Goal: Task Accomplishment & Management: Complete application form

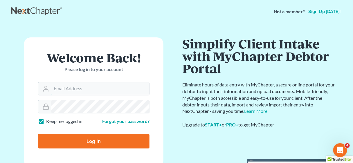
type input "[EMAIL_ADDRESS][DOMAIN_NAME]"
click at [90, 140] on input "Log In" at bounding box center [93, 141] width 111 height 15
type input "Thinking..."
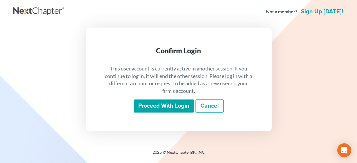
click at [158, 103] on input "Proceed with login" at bounding box center [163, 106] width 60 height 13
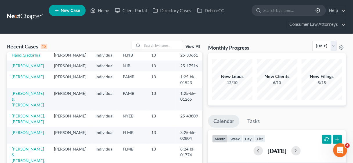
scroll to position [115, 0]
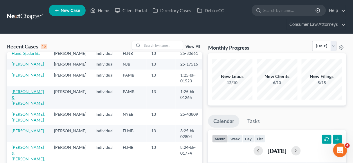
click at [25, 102] on link "Murphy, James & Elena" at bounding box center [28, 97] width 32 height 17
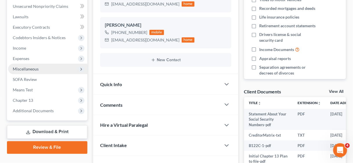
scroll to position [139, 0]
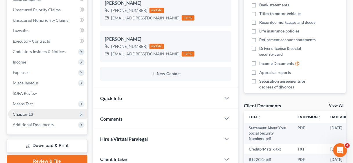
click at [26, 113] on span "Chapter 13" at bounding box center [23, 114] width 20 height 5
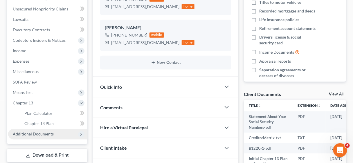
scroll to position [162, 0]
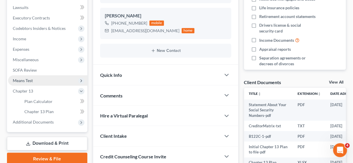
click at [28, 78] on span "Means Test" at bounding box center [23, 80] width 20 height 5
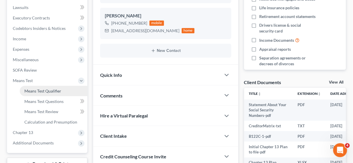
click at [49, 89] on span "Means Test Qualifier" at bounding box center [42, 90] width 37 height 5
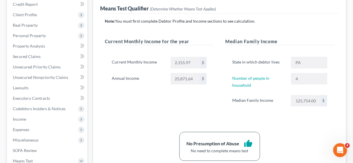
scroll to position [93, 0]
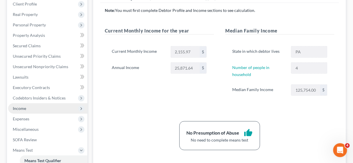
click at [24, 108] on span "Income" at bounding box center [19, 108] width 13 height 5
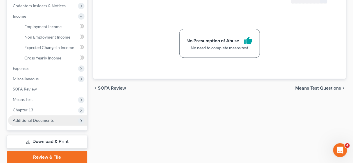
scroll to position [186, 0]
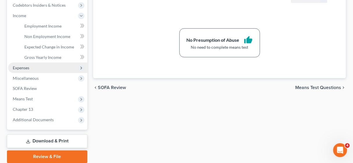
click at [23, 70] on span "Expenses" at bounding box center [47, 68] width 79 height 10
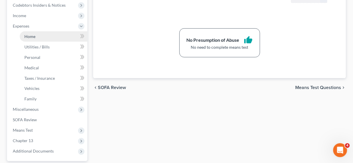
click at [38, 36] on link "Home" at bounding box center [54, 36] width 68 height 10
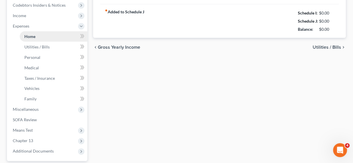
type input "758.62"
radio input "true"
type input "0.00"
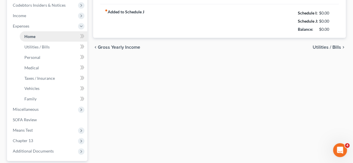
type input "0.00"
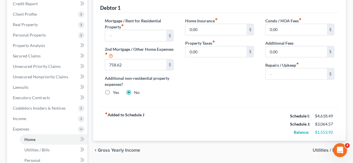
scroll to position [93, 0]
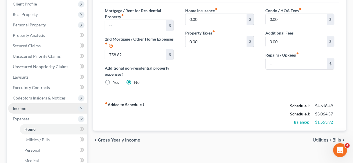
click at [17, 108] on span "Income" at bounding box center [19, 108] width 13 height 5
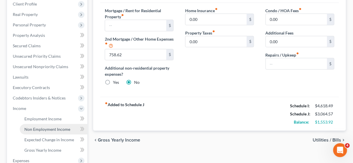
scroll to position [116, 0]
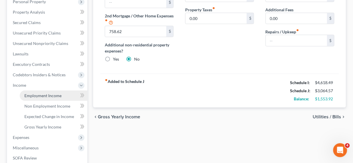
click at [46, 97] on span "Employment Income" at bounding box center [42, 95] width 37 height 5
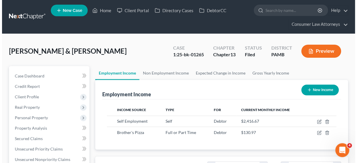
scroll to position [103, 141]
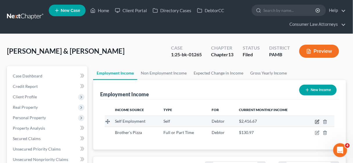
click at [316, 122] on icon "button" at bounding box center [317, 122] width 5 height 5
select select "1"
select select "39"
select select "0"
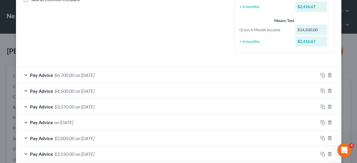
scroll to position [162, 0]
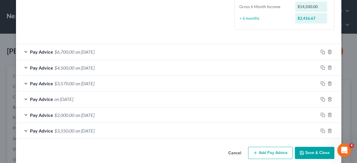
click at [40, 98] on span "Pay Advice" at bounding box center [41, 99] width 23 height 6
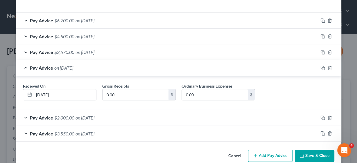
scroll to position [203, 0]
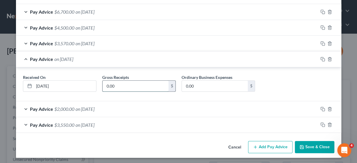
click at [120, 86] on input "0.00" at bounding box center [135, 86] width 66 height 11
click at [148, 85] on input "0.00" at bounding box center [135, 86] width 66 height 11
drag, startPoint x: 148, startPoint y: 85, endPoint x: 104, endPoint y: 85, distance: 44.1
click at [104, 85] on input "0.00" at bounding box center [135, 86] width 66 height 11
click at [136, 84] on input "0.00" at bounding box center [135, 86] width 66 height 11
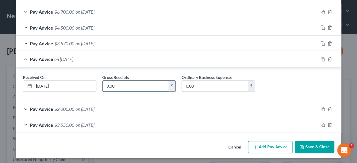
drag, startPoint x: 136, startPoint y: 84, endPoint x: 103, endPoint y: 83, distance: 33.1
click at [103, 83] on input "0.00" at bounding box center [135, 86] width 66 height 11
click at [135, 87] on input "0.00" at bounding box center [135, 86] width 66 height 11
drag, startPoint x: 135, startPoint y: 88, endPoint x: 102, endPoint y: 86, distance: 32.6
click at [102, 86] on input "0.00" at bounding box center [135, 86] width 66 height 11
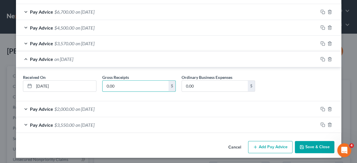
click at [132, 107] on div "Pay Advice $2,000.00 on 03/01/2025" at bounding box center [167, 108] width 302 height 15
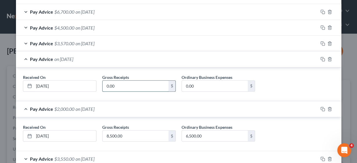
click at [125, 88] on input "0.00" at bounding box center [135, 86] width 66 height 11
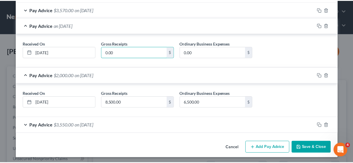
scroll to position [236, 0]
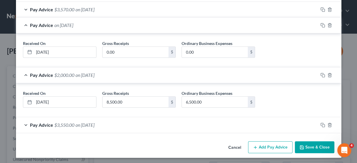
click at [307, 144] on button "Save & Close" at bounding box center [314, 147] width 39 height 12
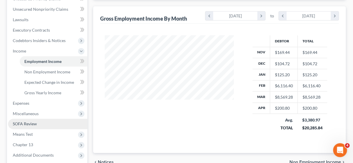
scroll to position [162, 0]
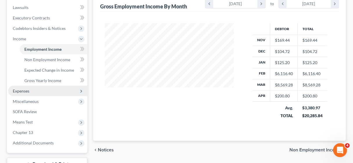
click at [18, 92] on span "Expenses" at bounding box center [21, 90] width 17 height 5
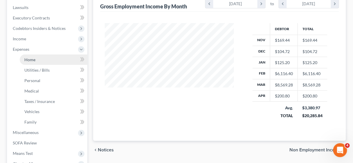
click at [32, 59] on span "Home" at bounding box center [29, 59] width 11 height 5
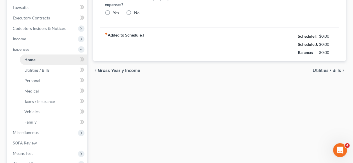
type input "758.62"
radio input "true"
type input "0.00"
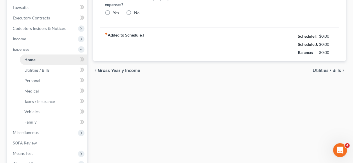
type input "0.00"
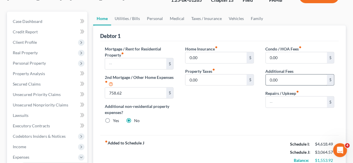
scroll to position [46, 0]
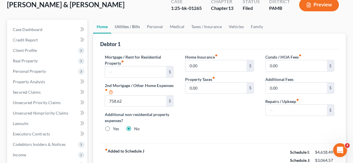
click at [126, 26] on link "Utilities / Bills" at bounding box center [127, 27] width 32 height 14
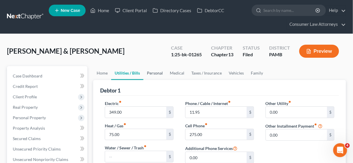
click at [156, 72] on link "Personal" at bounding box center [154, 73] width 23 height 14
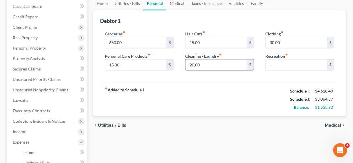
scroll to position [46, 0]
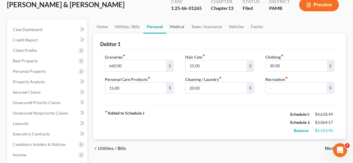
click at [178, 25] on link "Medical" at bounding box center [176, 27] width 21 height 14
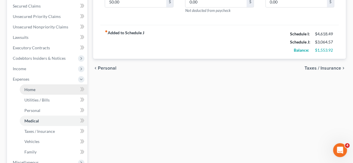
scroll to position [139, 0]
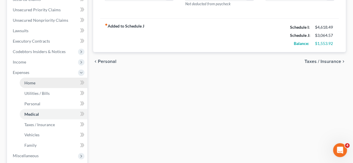
click at [28, 82] on span "Home" at bounding box center [29, 82] width 11 height 5
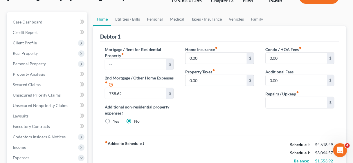
scroll to position [46, 0]
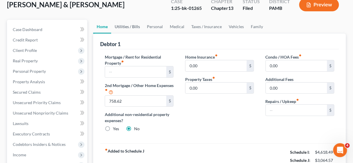
click at [128, 24] on link "Utilities / Bills" at bounding box center [127, 27] width 32 height 14
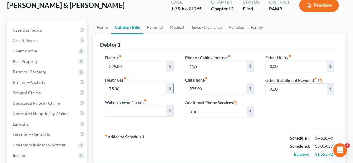
scroll to position [46, 0]
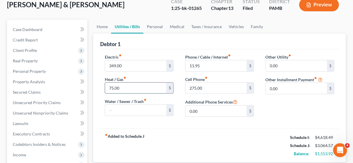
click at [137, 88] on input "75.00" at bounding box center [135, 88] width 61 height 11
drag, startPoint x: 137, startPoint y: 88, endPoint x: 104, endPoint y: 87, distance: 32.5
click at [104, 87] on div "Electric fiber_manual_record 349.00 $ Heat / Gas fiber_manual_record 75.00 $ Wa…" at bounding box center [139, 88] width 80 height 68
click at [138, 89] on input "75.00" at bounding box center [135, 88] width 61 height 11
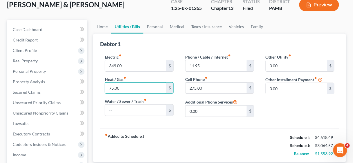
drag, startPoint x: 123, startPoint y: 89, endPoint x: 94, endPoint y: 88, distance: 29.3
click at [94, 88] on div "Debtor 1 Electric fiber_manual_record 349.00 $ Heat / Gas fiber_manual_record 7…" at bounding box center [219, 98] width 253 height 129
click at [139, 92] on input "75.00" at bounding box center [135, 88] width 61 height 11
drag, startPoint x: 138, startPoint y: 87, endPoint x: 102, endPoint y: 86, distance: 36.0
click at [102, 86] on div "Electric fiber_manual_record 349.00 $ Heat / Gas fiber_manual_record 75.00 $ Wa…" at bounding box center [139, 88] width 80 height 68
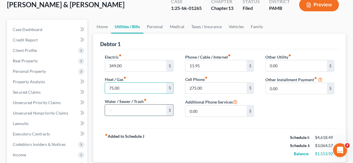
click at [126, 110] on input "text" at bounding box center [135, 110] width 61 height 11
click at [150, 120] on div "Electric fiber_manual_record 349.00 $ Heat / Gas fiber_manual_record 75.00 $ Wa…" at bounding box center [139, 88] width 80 height 68
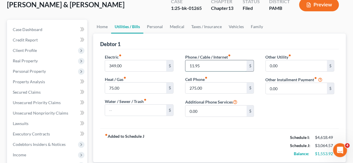
click at [217, 64] on input "11.95" at bounding box center [215, 65] width 61 height 11
drag, startPoint x: 217, startPoint y: 64, endPoint x: 188, endPoint y: 64, distance: 29.3
click at [188, 64] on input "11.95" at bounding box center [215, 65] width 61 height 11
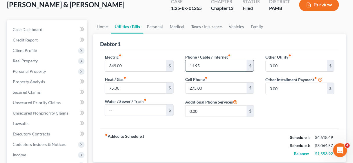
click at [209, 66] on input "11.95" at bounding box center [215, 65] width 61 height 11
drag, startPoint x: 209, startPoint y: 66, endPoint x: 187, endPoint y: 66, distance: 21.8
click at [187, 66] on input "11.95" at bounding box center [215, 65] width 61 height 11
click at [212, 66] on input "11.95" at bounding box center [215, 65] width 61 height 11
drag, startPoint x: 214, startPoint y: 67, endPoint x: 184, endPoint y: 65, distance: 30.2
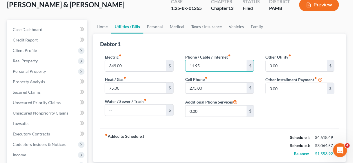
click at [180, 65] on div "Phone / Cable / Internet fiber_manual_record 11.95 $ Cell Phone fiber_manual_re…" at bounding box center [219, 88] width 80 height 68
click at [209, 65] on input "11.95" at bounding box center [215, 65] width 61 height 11
drag, startPoint x: 209, startPoint y: 65, endPoint x: 189, endPoint y: 65, distance: 20.0
click at [189, 65] on input "11.95" at bounding box center [215, 65] width 61 height 11
click at [216, 65] on input "11.95" at bounding box center [215, 65] width 61 height 11
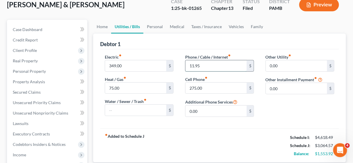
drag, startPoint x: 216, startPoint y: 65, endPoint x: 187, endPoint y: 65, distance: 28.1
click at [187, 65] on input "11.95" at bounding box center [215, 65] width 61 height 11
click at [222, 87] on input "275.00" at bounding box center [215, 88] width 61 height 11
click at [153, 26] on link "Personal" at bounding box center [154, 27] width 23 height 14
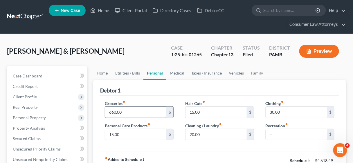
click at [139, 112] on input "660.00" at bounding box center [135, 112] width 61 height 11
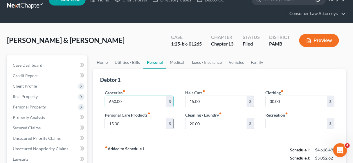
scroll to position [23, 0]
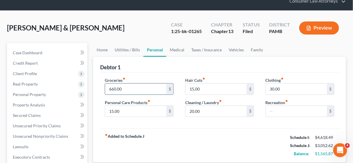
click at [157, 88] on input "660.00" at bounding box center [135, 89] width 61 height 11
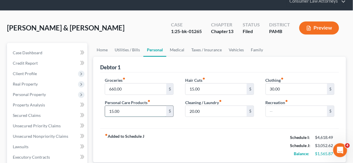
click at [139, 107] on input "15.00" at bounding box center [135, 111] width 61 height 11
click at [128, 111] on input "15.00" at bounding box center [135, 111] width 61 height 11
click at [137, 111] on input "15.00" at bounding box center [135, 111] width 61 height 11
drag, startPoint x: 131, startPoint y: 109, endPoint x: 104, endPoint y: 108, distance: 26.7
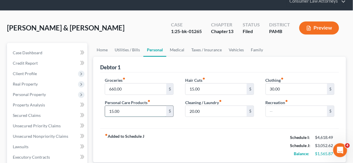
click at [105, 108] on div "15.00 $" at bounding box center [139, 112] width 69 height 12
click at [133, 110] on input "15.00" at bounding box center [135, 111] width 61 height 11
drag, startPoint x: 133, startPoint y: 110, endPoint x: 101, endPoint y: 108, distance: 32.5
click at [101, 108] on div "Groceries fiber_manual_record 660.00 $ Personal Care Products fiber_manual_reco…" at bounding box center [139, 99] width 80 height 45
click at [136, 109] on input "15.00" at bounding box center [135, 111] width 61 height 11
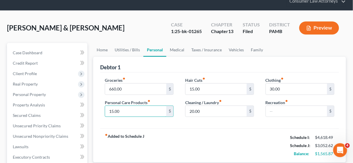
drag, startPoint x: 136, startPoint y: 109, endPoint x: 102, endPoint y: 109, distance: 34.5
click at [102, 109] on div "Groceries fiber_manual_record 660.00 $ Personal Care Products fiber_manual_reco…" at bounding box center [139, 99] width 80 height 45
click at [139, 111] on input "15.00" at bounding box center [135, 111] width 61 height 11
drag, startPoint x: 139, startPoint y: 111, endPoint x: 100, endPoint y: 110, distance: 38.9
click at [100, 110] on div "Groceries fiber_manual_record 660.00 $ Personal Care Products fiber_manual_reco…" at bounding box center [139, 99] width 80 height 45
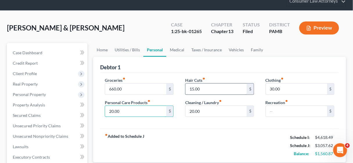
type input "20.00"
click at [222, 88] on input "15.00" at bounding box center [215, 89] width 61 height 11
click at [226, 84] on input "15.00" at bounding box center [215, 89] width 61 height 11
click at [225, 84] on input "15.00" at bounding box center [215, 89] width 61 height 11
drag, startPoint x: 225, startPoint y: 89, endPoint x: 180, endPoint y: 88, distance: 45.3
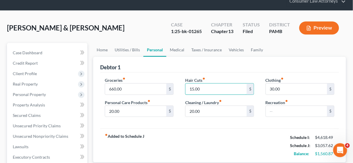
click at [180, 88] on div "Hair Cuts fiber_manual_record 15.00 $ Cleaning / Laundry fiber_manual_record 20…" at bounding box center [219, 99] width 80 height 45
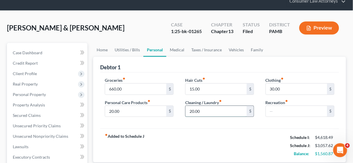
click at [209, 113] on input "20.00" at bounding box center [215, 111] width 61 height 11
click at [223, 89] on input "15.00" at bounding box center [215, 89] width 61 height 11
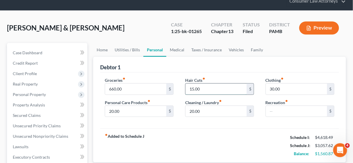
click at [223, 89] on input "15.00" at bounding box center [215, 89] width 61 height 11
click at [216, 109] on input "20.00" at bounding box center [215, 111] width 61 height 11
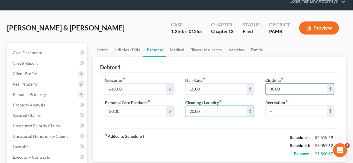
click at [291, 89] on input "30.00" at bounding box center [296, 89] width 61 height 11
drag, startPoint x: 291, startPoint y: 89, endPoint x: 257, endPoint y: 91, distance: 34.6
click at [257, 89] on div "Groceries fiber_manual_record 660.00 $ Personal Care Products fiber_manual_reco…" at bounding box center [219, 99] width 241 height 45
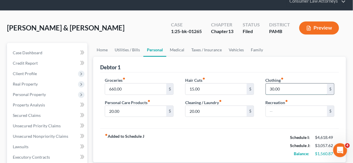
click at [289, 88] on input "30.00" at bounding box center [296, 89] width 61 height 11
click at [285, 111] on input "text" at bounding box center [296, 111] width 61 height 11
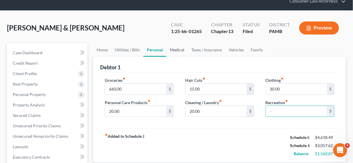
click at [176, 48] on link "Medical" at bounding box center [176, 50] width 21 height 14
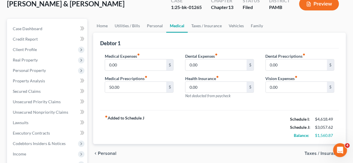
scroll to position [70, 0]
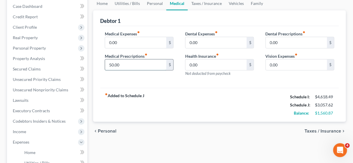
click at [143, 64] on input "50.00" at bounding box center [135, 64] width 61 height 11
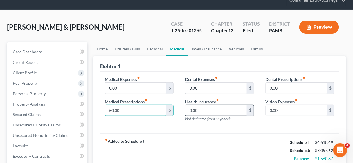
scroll to position [23, 0]
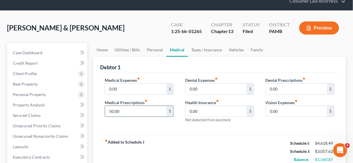
click at [136, 113] on input "50.00" at bounding box center [135, 111] width 61 height 11
click at [136, 111] on input "50.00" at bounding box center [135, 111] width 61 height 11
drag, startPoint x: 131, startPoint y: 112, endPoint x: 97, endPoint y: 108, distance: 34.2
click at [97, 108] on div "Debtor 1 Medical Expenses fiber_manual_record 0.00 $ Medical Prescriptions fibe…" at bounding box center [219, 113] width 253 height 112
type input "0.00"
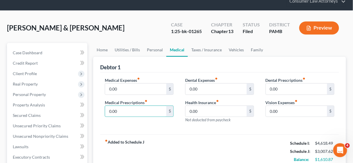
click at [158, 124] on div "Medical Expenses fiber_manual_record 0.00 $ Medical Prescriptions fiber_manual_…" at bounding box center [139, 102] width 80 height 50
click at [206, 49] on link "Taxes / Insurance" at bounding box center [206, 50] width 37 height 14
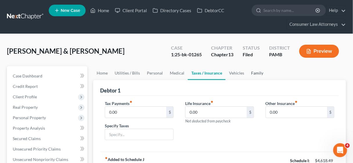
scroll to position [23, 0]
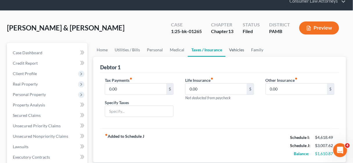
click at [235, 49] on link "Vehicles" at bounding box center [236, 50] width 22 height 14
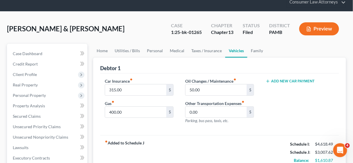
scroll to position [23, 0]
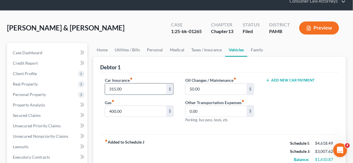
click at [147, 86] on input "315.00" at bounding box center [135, 89] width 61 height 11
click at [149, 89] on input "315.00" at bounding box center [135, 89] width 61 height 11
click at [137, 88] on input "315.00" at bounding box center [135, 89] width 61 height 11
click at [141, 87] on input "315.00" at bounding box center [135, 89] width 61 height 11
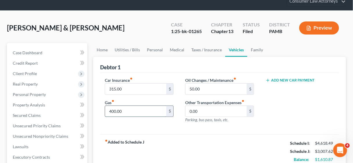
click at [141, 110] on input "400.00" at bounding box center [135, 111] width 61 height 11
click at [142, 113] on input "400.00" at bounding box center [135, 111] width 61 height 11
click at [206, 86] on input "50.00" at bounding box center [215, 89] width 61 height 11
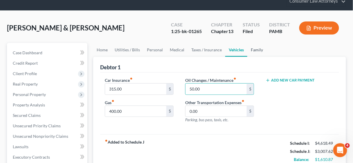
click at [253, 47] on link "Family" at bounding box center [256, 50] width 19 height 14
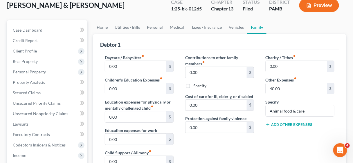
scroll to position [46, 0]
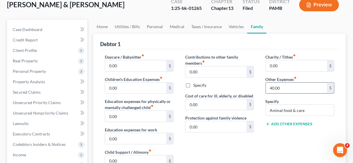
click at [299, 86] on input "40.00" at bounding box center [296, 88] width 61 height 11
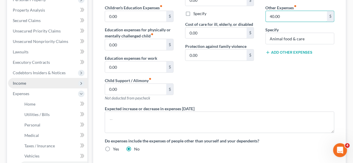
scroll to position [116, 0]
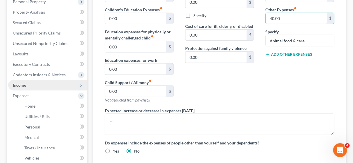
click at [19, 84] on span "Income" at bounding box center [19, 85] width 13 height 5
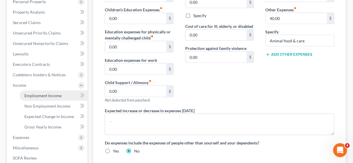
click at [45, 94] on span "Employment Income" at bounding box center [42, 95] width 37 height 5
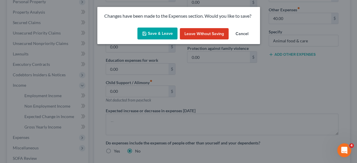
click at [158, 33] on button "Save & Leave" at bounding box center [157, 34] width 40 height 12
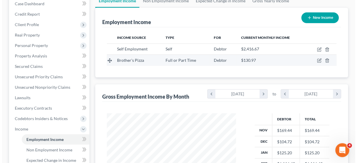
scroll to position [70, 0]
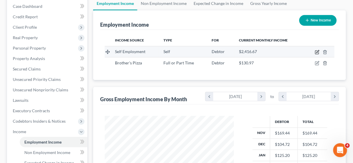
click at [317, 50] on icon "button" at bounding box center [317, 52] width 5 height 5
select select "1"
select select "39"
select select "0"
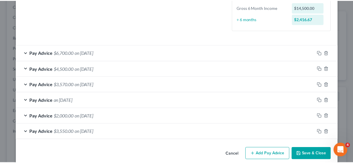
scroll to position [169, 0]
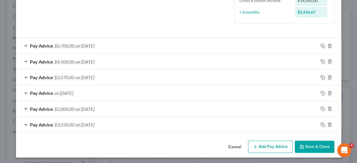
click at [317, 144] on button "Save & Close" at bounding box center [314, 147] width 39 height 12
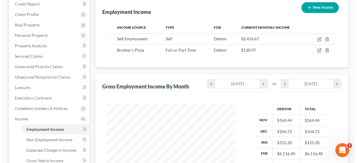
scroll to position [70, 0]
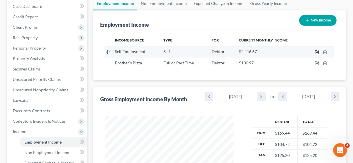
click at [317, 52] on icon "button" at bounding box center [317, 51] width 3 height 3
select select "1"
select select "39"
select select "0"
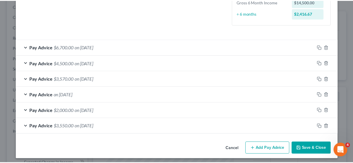
scroll to position [169, 0]
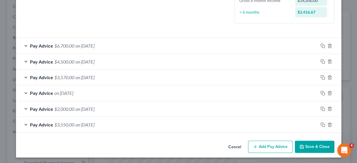
click at [312, 144] on button "Save & Close" at bounding box center [314, 147] width 39 height 12
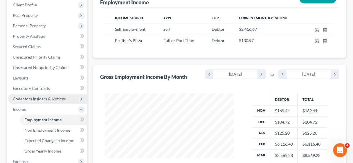
scroll to position [93, 0]
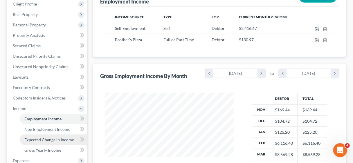
click at [54, 138] on span "Expected Change in Income" at bounding box center [49, 139] width 50 height 5
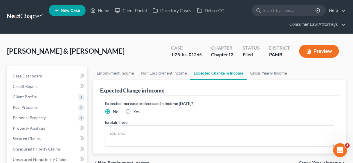
click at [133, 110] on label "Yes" at bounding box center [136, 112] width 6 height 6
click at [136, 110] on input "Yes" at bounding box center [138, 111] width 4 height 4
radio input "true"
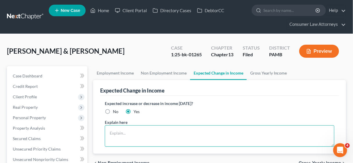
click at [130, 129] on textarea at bounding box center [220, 135] width 230 height 21
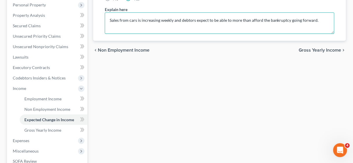
scroll to position [116, 0]
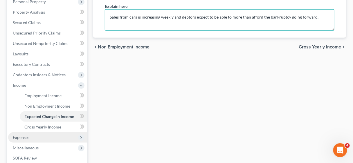
type textarea "Sales from cars is increasing weekly and debtors expect to be able to more than…"
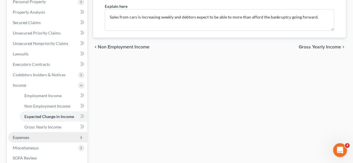
click at [21, 137] on span "Expenses" at bounding box center [21, 137] width 17 height 5
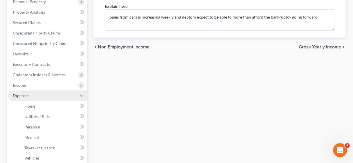
click at [21, 95] on span "Expenses" at bounding box center [21, 95] width 17 height 5
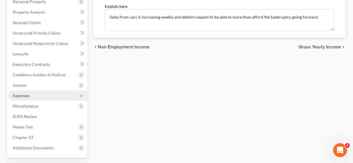
click at [21, 95] on span "Expenses" at bounding box center [21, 95] width 17 height 5
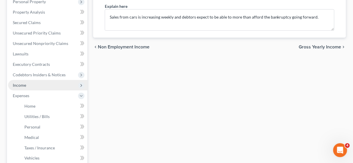
click at [19, 83] on span "Income" at bounding box center [19, 85] width 13 height 5
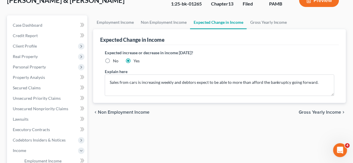
scroll to position [46, 0]
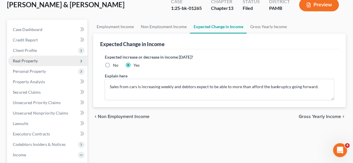
click at [26, 57] on span "Real Property" at bounding box center [47, 61] width 79 height 10
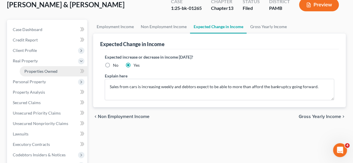
click at [39, 71] on span "Properties Owned" at bounding box center [40, 71] width 33 height 5
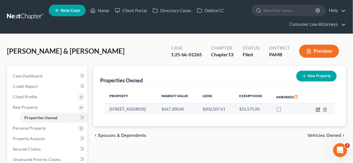
click at [319, 108] on icon "button" at bounding box center [318, 109] width 3 height 3
select select "39"
select select "2"
select select "0"
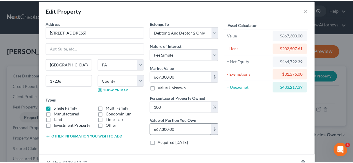
scroll to position [76, 0]
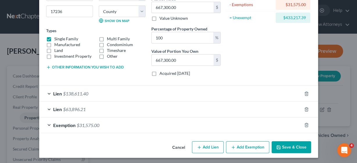
click at [294, 146] on button "Save & Close" at bounding box center [290, 147] width 39 height 12
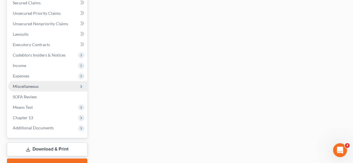
scroll to position [162, 0]
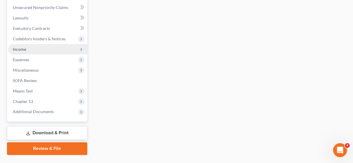
click at [20, 47] on span "Income" at bounding box center [19, 49] width 13 height 5
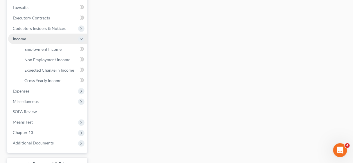
scroll to position [152, 0]
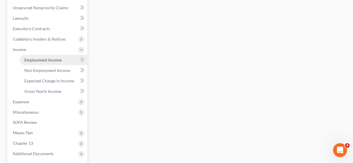
click at [48, 59] on span "Employment Income" at bounding box center [42, 59] width 37 height 5
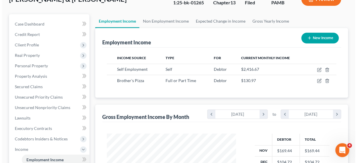
scroll to position [70, 0]
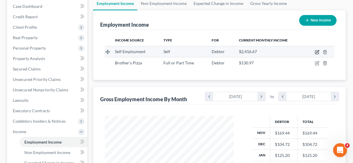
click at [318, 50] on icon "button" at bounding box center [317, 52] width 5 height 5
select select "1"
select select "39"
select select "0"
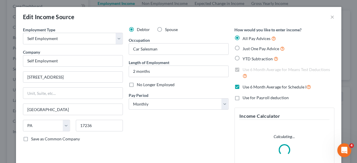
scroll to position [139, 0]
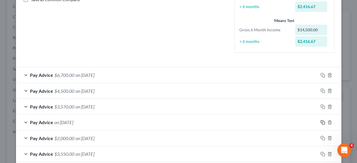
click at [320, 121] on icon "button" at bounding box center [322, 122] width 5 height 5
click at [322, 122] on rect "button" at bounding box center [323, 123] width 3 height 3
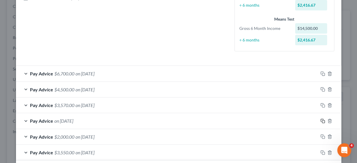
scroll to position [198, 0]
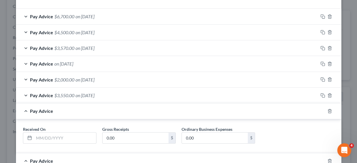
click at [43, 63] on span "Pay Advice" at bounding box center [41, 64] width 23 height 6
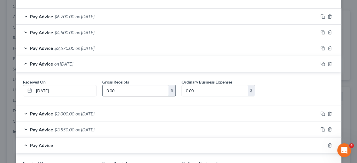
click at [130, 90] on input "0.00" at bounding box center [135, 90] width 66 height 11
click at [122, 90] on input "0.00" at bounding box center [135, 90] width 66 height 11
type input "0.00"
click at [204, 92] on input "0.00" at bounding box center [215, 90] width 66 height 11
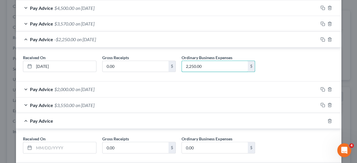
scroll to position [301, 0]
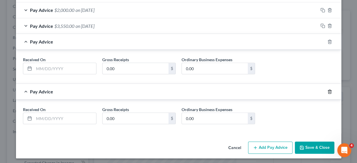
type input "2,250.00"
click at [327, 89] on icon "button" at bounding box center [329, 91] width 5 height 5
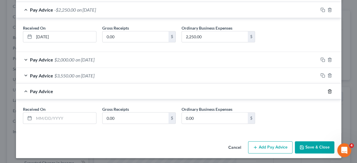
click at [327, 89] on icon "button" at bounding box center [329, 91] width 5 height 5
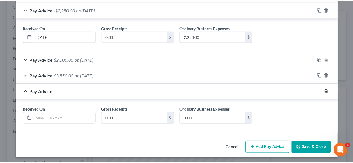
scroll to position [203, 0]
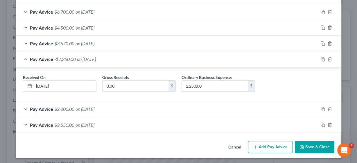
click at [315, 145] on button "Save & Close" at bounding box center [314, 147] width 39 height 12
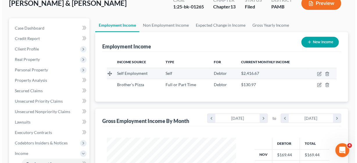
scroll to position [46, 0]
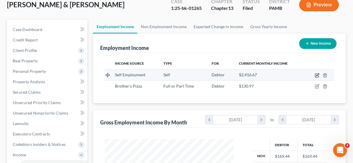
click at [316, 74] on icon "button" at bounding box center [316, 75] width 3 height 3
select select "1"
select select "39"
select select "0"
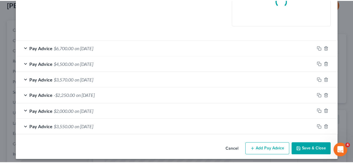
scroll to position [151, 0]
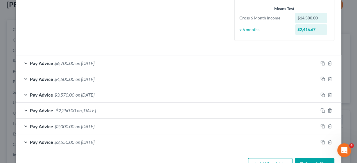
click at [319, 160] on button "Save & Close" at bounding box center [314, 164] width 39 height 12
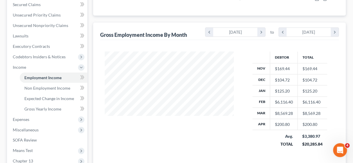
scroll to position [139, 0]
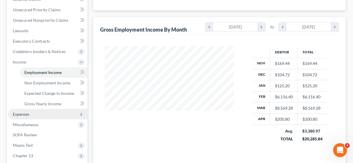
click at [20, 114] on span "Expenses" at bounding box center [21, 114] width 17 height 5
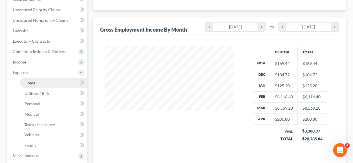
click at [32, 83] on span "Home" at bounding box center [29, 82] width 11 height 5
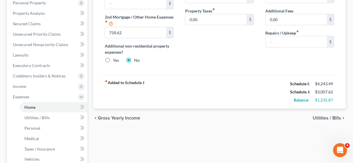
scroll to position [116, 0]
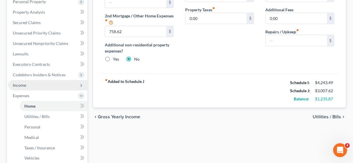
click at [19, 83] on span "Income" at bounding box center [19, 85] width 13 height 5
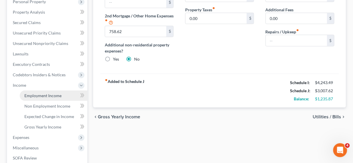
click at [44, 93] on span "Employment Income" at bounding box center [42, 95] width 37 height 5
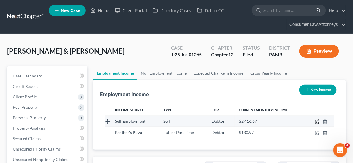
click at [316, 121] on icon "button" at bounding box center [317, 122] width 5 height 5
select select "1"
select select "39"
select select "0"
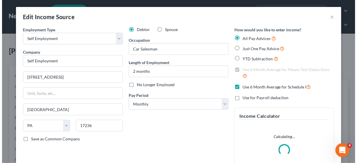
scroll to position [103, 142]
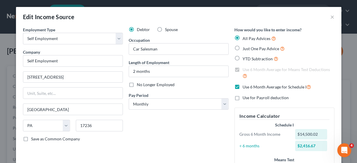
click at [242, 69] on label "Use 6 Month Average for Means Test Deductions" at bounding box center [288, 73] width 92 height 12
click at [242, 86] on label "Use 6 Month Average for Schedule I" at bounding box center [276, 87] width 68 height 7
click at [245, 86] on input "Use 6 Month Average for Schedule I" at bounding box center [247, 86] width 4 height 4
checkbox input "false"
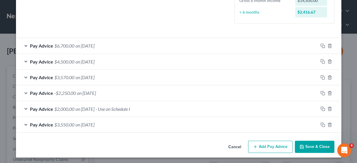
scroll to position [157, 0]
click at [320, 108] on icon "button" at bounding box center [322, 108] width 5 height 5
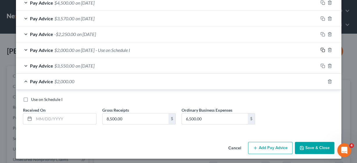
scroll to position [217, 0]
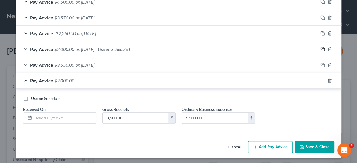
click at [320, 47] on icon "button" at bounding box center [322, 49] width 5 height 5
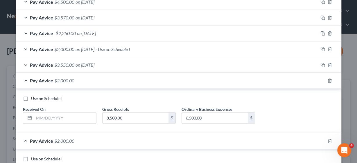
click at [42, 48] on span "Pay Advice" at bounding box center [41, 49] width 23 height 6
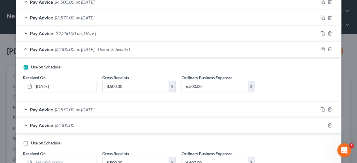
click at [31, 64] on label "Use on Schedule I" at bounding box center [46, 67] width 31 height 6
click at [33, 64] on input "Use on Schedule I" at bounding box center [35, 66] width 4 height 4
checkbox input "false"
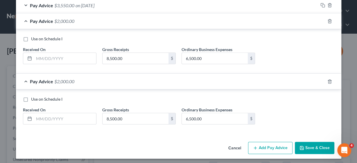
scroll to position [321, 0]
click at [317, 146] on button "Save & Close" at bounding box center [314, 148] width 39 height 12
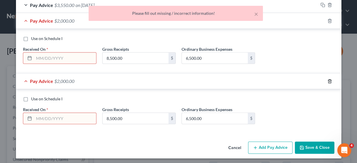
click at [330, 81] on line "button" at bounding box center [330, 81] width 0 height 1
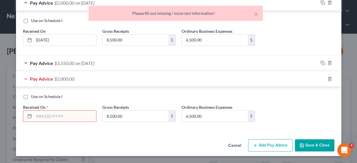
scroll to position [261, 0]
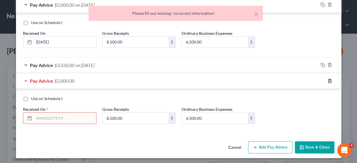
click at [328, 79] on icon "button" at bounding box center [329, 81] width 5 height 5
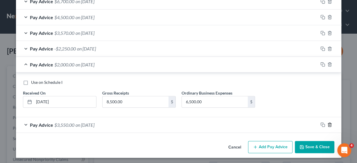
click at [328, 124] on icon "button" at bounding box center [329, 124] width 5 height 5
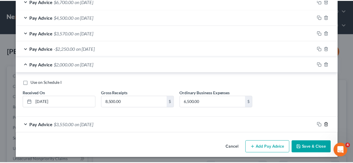
scroll to position [186, 0]
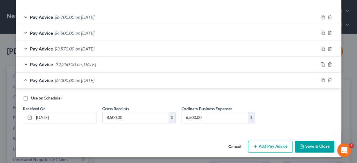
click at [314, 146] on button "Save & Close" at bounding box center [314, 147] width 39 height 12
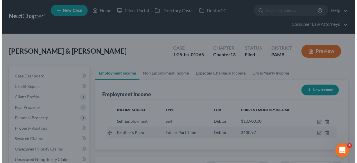
scroll to position [290050, 290012]
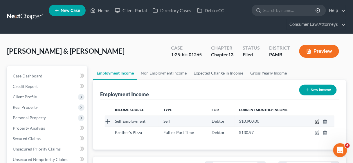
click at [317, 120] on icon "button" at bounding box center [317, 122] width 5 height 5
select select "1"
select select "39"
select select "0"
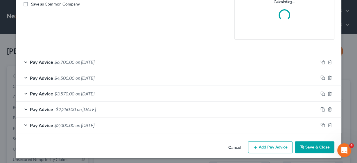
scroll to position [136, 0]
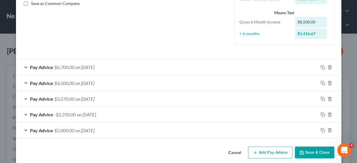
click at [270, 150] on button "Add Pay Advice" at bounding box center [270, 153] width 44 height 12
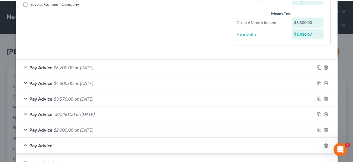
scroll to position [201, 0]
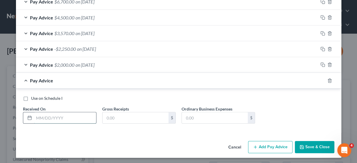
click at [67, 113] on input "text" at bounding box center [65, 117] width 62 height 11
type input "02/01/2025"
click at [112, 115] on input "text" at bounding box center [135, 117] width 66 height 11
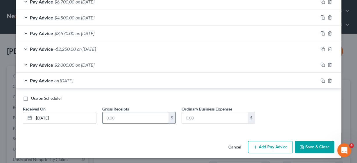
click at [128, 117] on input "text" at bounding box center [135, 117] width 66 height 11
type input "6,000.00"
click at [199, 115] on input "text" at bounding box center [215, 117] width 66 height 11
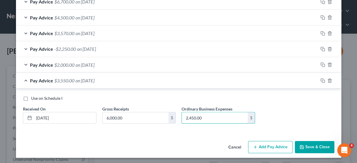
type input "2,450.00"
click at [320, 146] on button "Save & Close" at bounding box center [314, 147] width 39 height 12
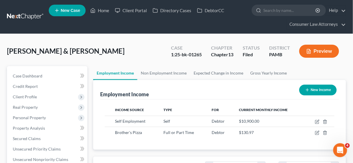
scroll to position [139, 0]
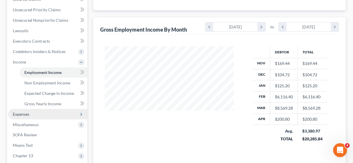
click at [22, 115] on span "Expenses" at bounding box center [21, 114] width 17 height 5
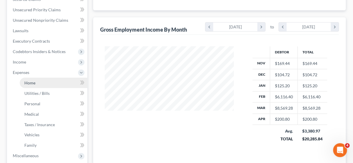
click at [30, 84] on span "Home" at bounding box center [29, 82] width 11 height 5
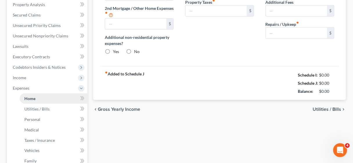
type input "758.62"
radio input "true"
type input "0.00"
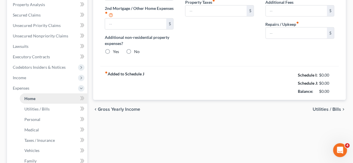
type input "0.00"
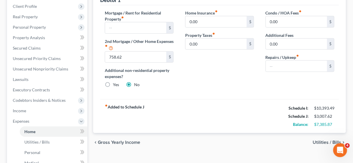
scroll to position [93, 0]
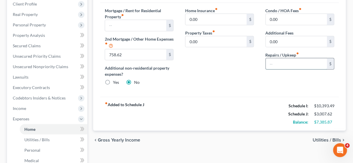
click at [289, 59] on input "text" at bounding box center [296, 63] width 61 height 11
click at [253, 90] on div "Mortgage / Rent for Residential Property fiber_manual_record $ 2nd Mortgage / O…" at bounding box center [219, 50] width 239 height 94
click at [287, 61] on input "text" at bounding box center [296, 63] width 61 height 11
type input "200.00"
click at [254, 103] on div "fiber_manual_record Added to Schedule J Schedule I: $10,393.49 Schedule J: $3,2…" at bounding box center [219, 114] width 239 height 34
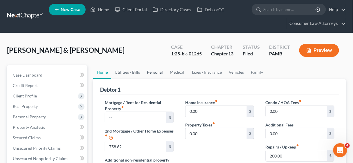
scroll to position [0, 0]
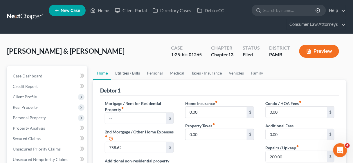
click at [132, 73] on link "Utilities / Bills" at bounding box center [127, 73] width 32 height 14
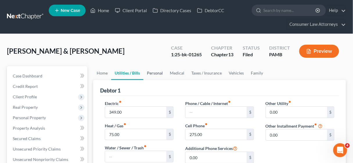
click at [155, 71] on link "Personal" at bounding box center [154, 73] width 23 height 14
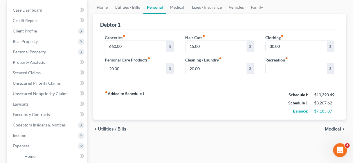
scroll to position [70, 0]
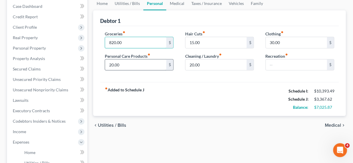
type input "820.00"
click at [126, 61] on input "20.00" at bounding box center [135, 64] width 61 height 11
type input "80.00"
click at [206, 42] on input "15.00" at bounding box center [215, 42] width 61 height 11
click at [207, 62] on input "20.00" at bounding box center [215, 64] width 61 height 11
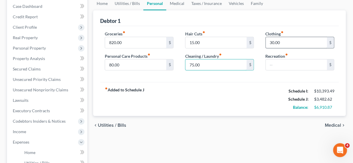
type input "75.00"
click at [289, 38] on input "30.00" at bounding box center [296, 42] width 61 height 11
type input "150.00"
click at [285, 59] on input "text" at bounding box center [296, 64] width 61 height 11
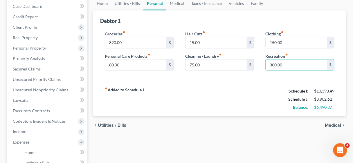
type input "300.00"
click at [241, 82] on div "fiber_manual_record Added to Schedule J Schedule I: $10,393.49 Schedule J: $3,9…" at bounding box center [219, 99] width 239 height 34
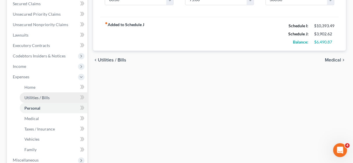
scroll to position [139, 0]
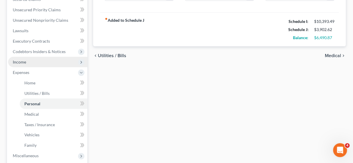
click at [23, 63] on span "Income" at bounding box center [19, 61] width 13 height 5
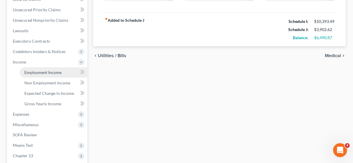
click at [44, 74] on span "Employment Income" at bounding box center [42, 72] width 37 height 5
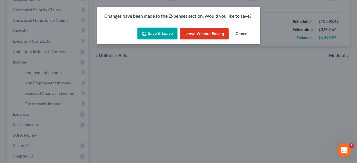
click at [162, 31] on button "Save & Leave" at bounding box center [157, 34] width 40 height 12
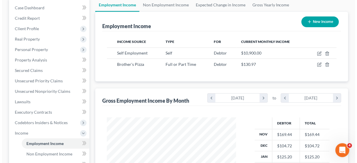
scroll to position [68, 0]
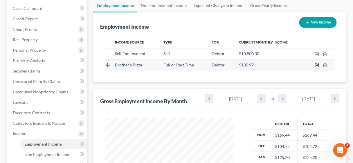
click at [318, 64] on icon "button" at bounding box center [317, 65] width 3 height 3
select select "0"
select select "21"
select select "2"
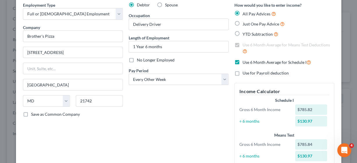
scroll to position [15, 0]
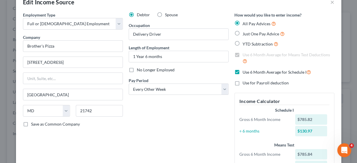
click at [242, 56] on label "Use 6 Month Average for Means Test Deductions" at bounding box center [288, 58] width 92 height 12
click at [242, 72] on label "Use 6 Month Average for Schedule I" at bounding box center [276, 72] width 68 height 7
click at [245, 72] on input "Use 6 Month Average for Schedule I" at bounding box center [247, 71] width 4 height 4
checkbox input "false"
click at [242, 54] on label "Use 6 Month Average for Means Test Deductions" at bounding box center [288, 58] width 92 height 12
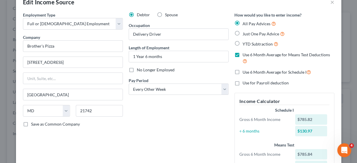
click at [245, 54] on input "Use 6 Month Average for Means Test Deductions" at bounding box center [247, 54] width 4 height 4
click at [242, 54] on label "Use 6 Month Average for Means Test Deductions" at bounding box center [288, 58] width 92 height 12
click at [245, 54] on input "Use 6 Month Average for Means Test Deductions" at bounding box center [247, 54] width 4 height 4
checkbox input "true"
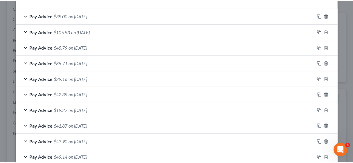
scroll to position [247, 0]
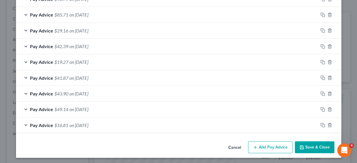
click at [313, 144] on button "Save & Close" at bounding box center [314, 147] width 39 height 12
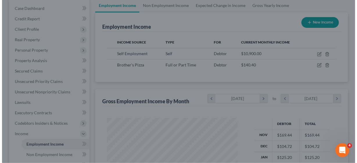
scroll to position [290050, 290012]
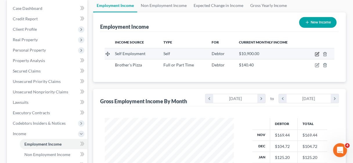
click at [317, 53] on icon "button" at bounding box center [317, 54] width 5 height 5
select select "1"
select select "39"
select select "0"
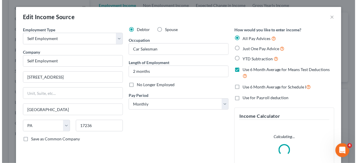
scroll to position [103, 142]
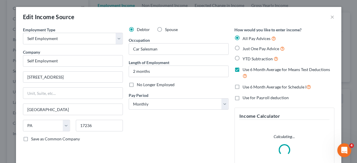
click at [242, 87] on label "Use 6 Month Average for Schedule I" at bounding box center [276, 87] width 68 height 7
click at [245, 87] on input "Use 6 Month Average for Schedule I" at bounding box center [247, 86] width 4 height 4
checkbox input "true"
click at [242, 69] on label "Use 6 Month Average for Means Test Deductions" at bounding box center [288, 73] width 92 height 12
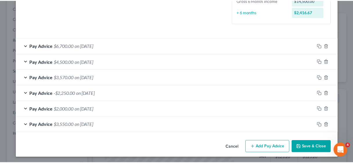
scroll to position [169, 0]
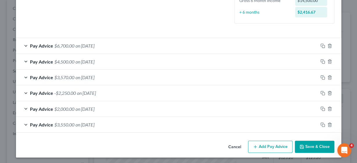
click at [317, 144] on button "Save & Close" at bounding box center [314, 147] width 39 height 12
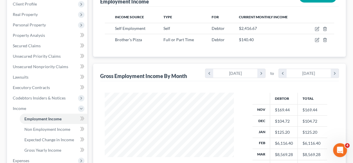
scroll to position [184, 0]
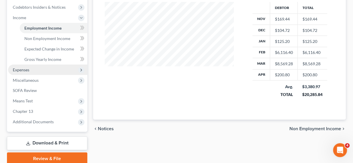
click at [16, 68] on span "Expenses" at bounding box center [21, 69] width 17 height 5
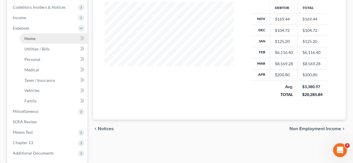
click at [30, 37] on span "Home" at bounding box center [29, 38] width 11 height 5
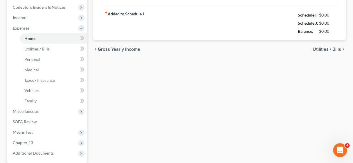
type input "758.62"
radio input "true"
type input "0.00"
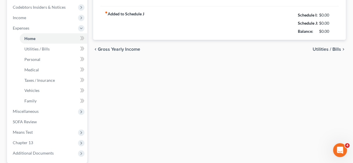
type input "0.00"
type input "200.00"
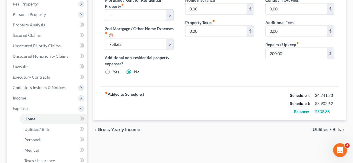
scroll to position [70, 0]
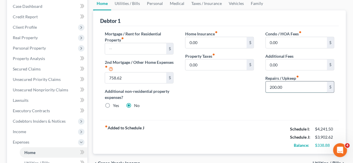
click at [301, 86] on input "200.00" at bounding box center [296, 87] width 61 height 11
click at [126, 3] on link "Utilities / Bills" at bounding box center [127, 4] width 32 height 14
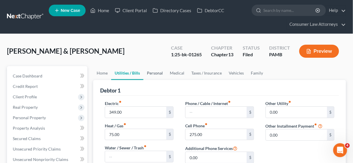
click at [157, 71] on link "Personal" at bounding box center [154, 73] width 23 height 14
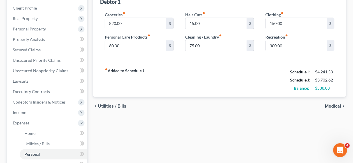
scroll to position [93, 0]
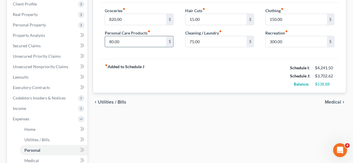
click at [129, 39] on input "80.00" at bounding box center [135, 41] width 61 height 11
type input "15.00"
click at [204, 38] on input "75.00" at bounding box center [215, 41] width 61 height 11
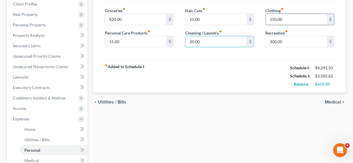
type input "20.00"
click at [290, 19] on input "150.00" at bounding box center [296, 19] width 61 height 11
type input "30.00"
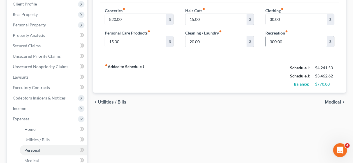
click at [293, 41] on input "300.00" at bounding box center [296, 41] width 61 height 11
click at [270, 73] on div "fiber_manual_record Added to Schedule J Schedule I: $4,241.50 Schedule J: $3,16…" at bounding box center [219, 76] width 239 height 34
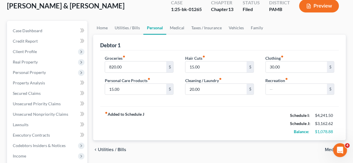
scroll to position [23, 0]
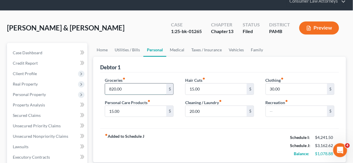
click at [142, 89] on input "820.00" at bounding box center [135, 89] width 61 height 11
type input "450.00"
click at [179, 132] on div "fiber_manual_record Added to Schedule J Schedule I: $4,241.50 Schedule J: $2,79…" at bounding box center [219, 146] width 239 height 34
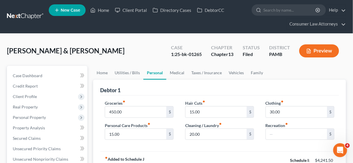
scroll to position [0, 0]
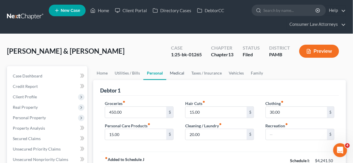
click at [172, 73] on link "Medical" at bounding box center [176, 73] width 21 height 14
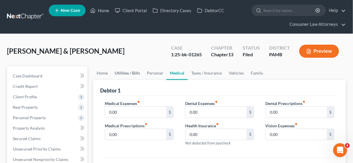
click at [127, 72] on link "Utilities / Bills" at bounding box center [127, 73] width 32 height 14
